Goal: Task Accomplishment & Management: Use online tool/utility

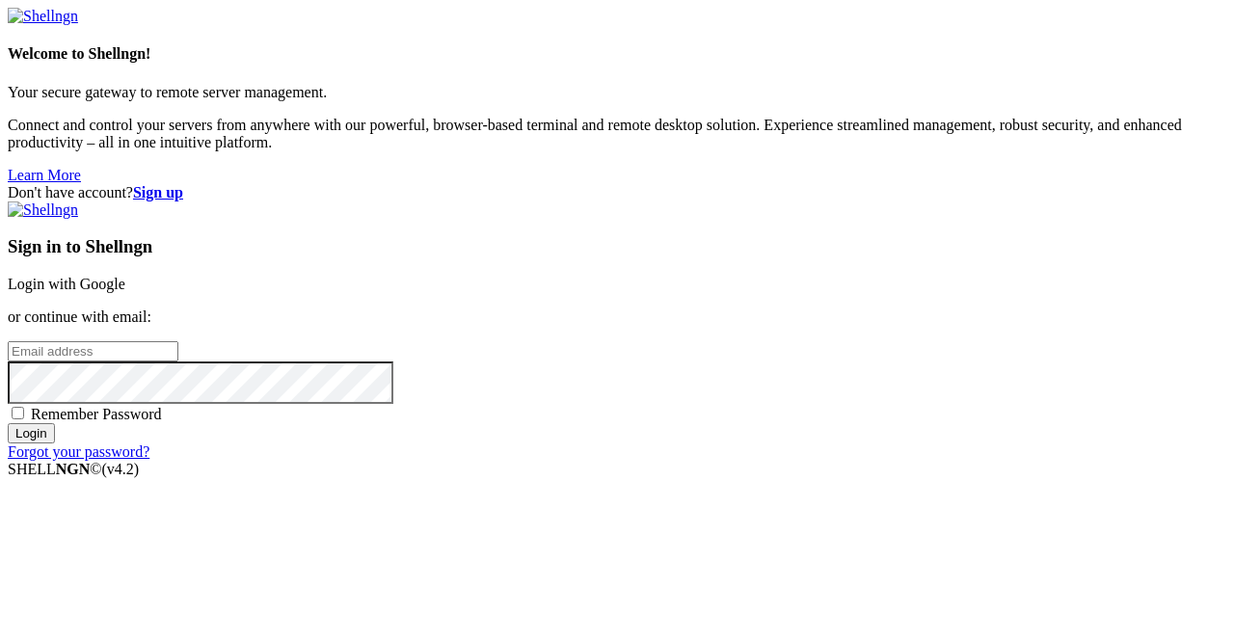
click at [125, 276] on link "Login with Google" at bounding box center [67, 284] width 118 height 16
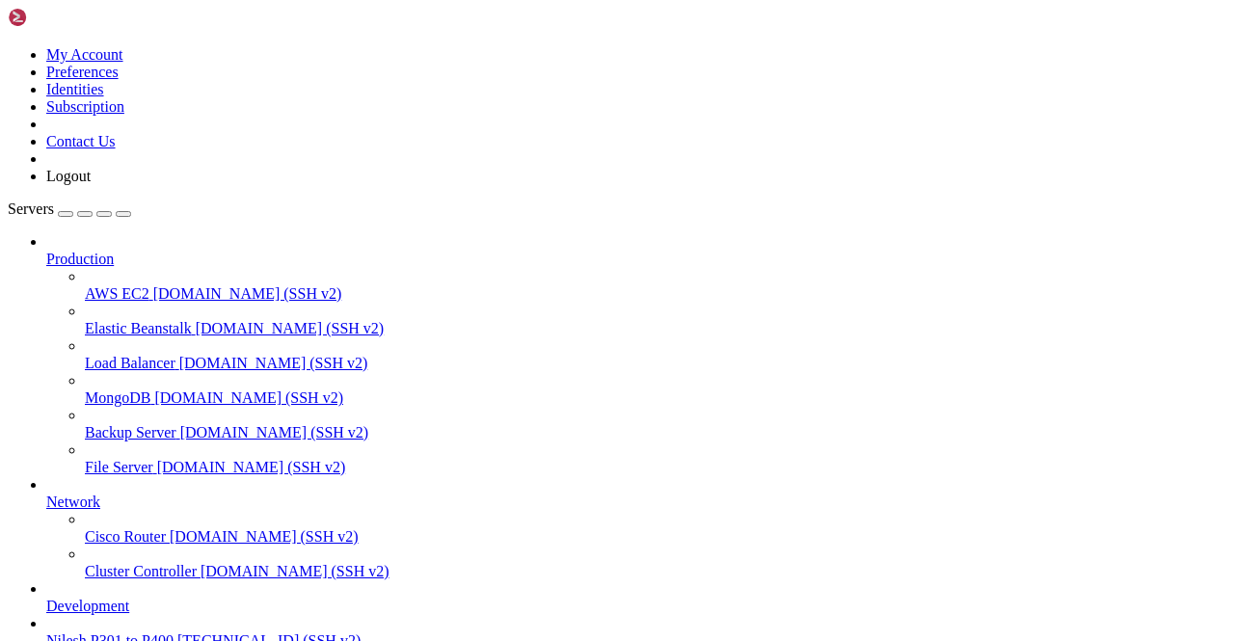
scroll to position [187, 0]
click at [177, 632] on span "[TECHNICAL_ID] (SSH v2)" at bounding box center [268, 640] width 183 height 16
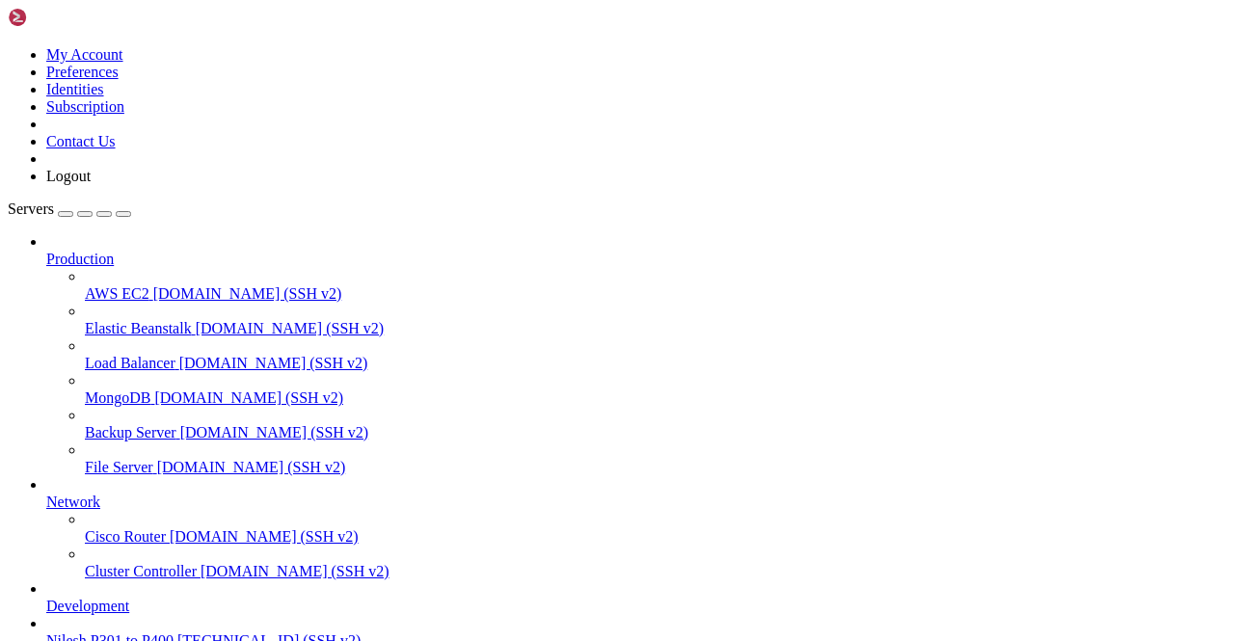
scroll to position [1870, 0]
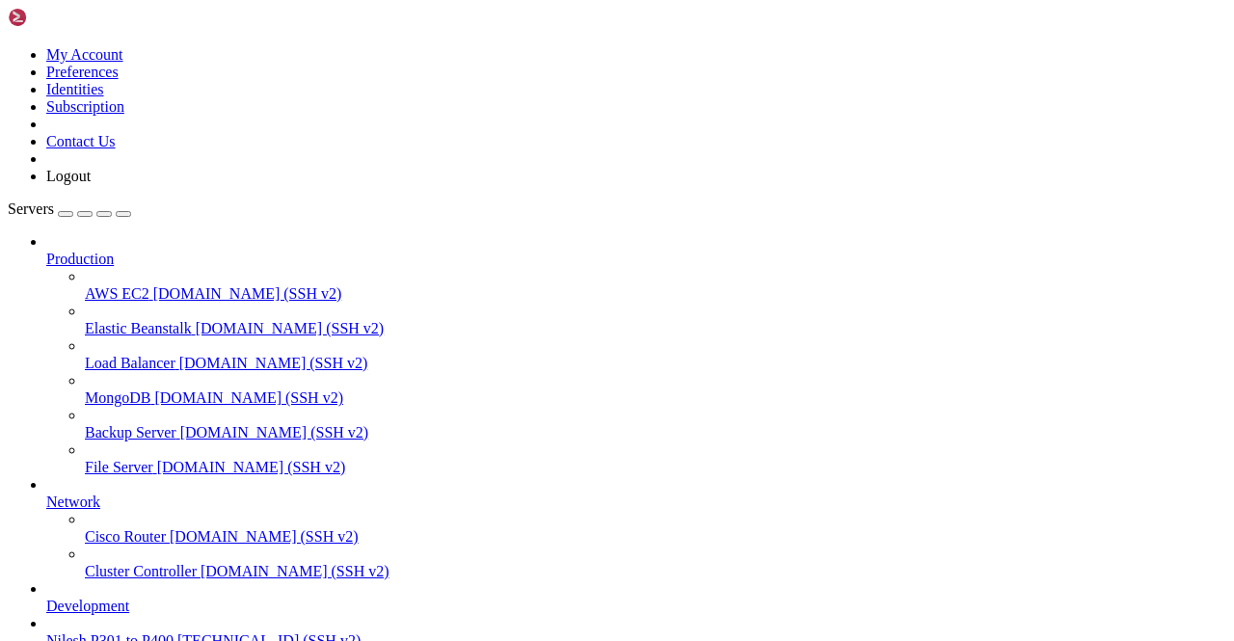
click at [177, 632] on span "[TECHNICAL_ID] (SSH v2)" at bounding box center [268, 640] width 183 height 16
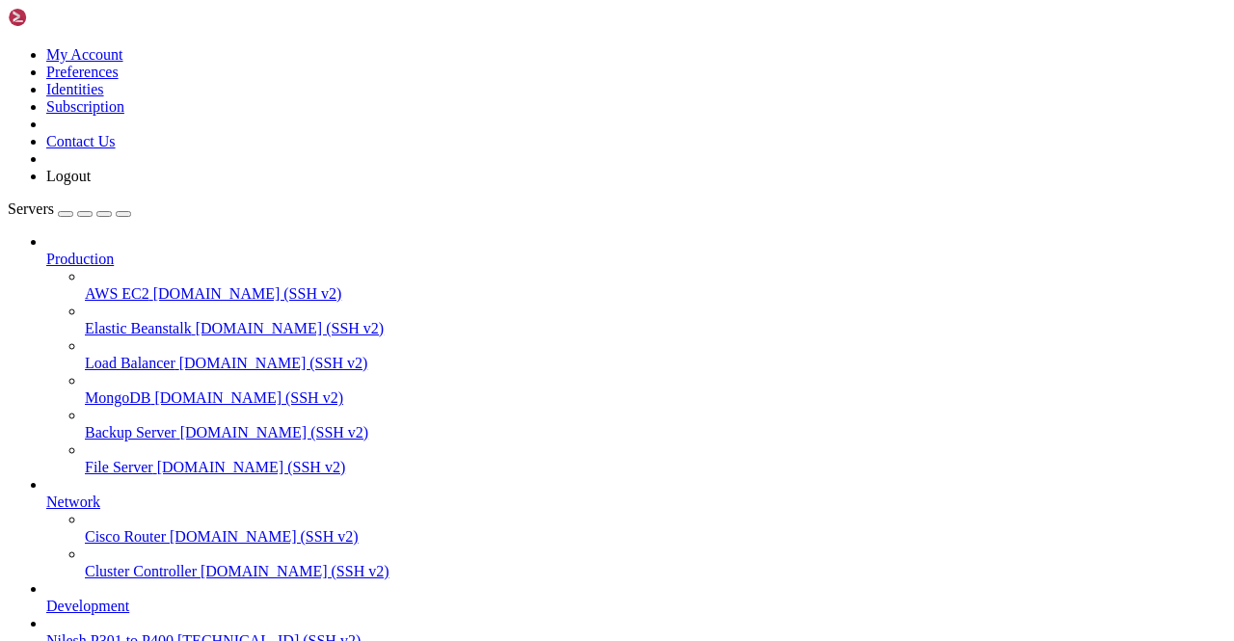
scroll to position [0, 0]
